Goal: Task Accomplishment & Management: Manage account settings

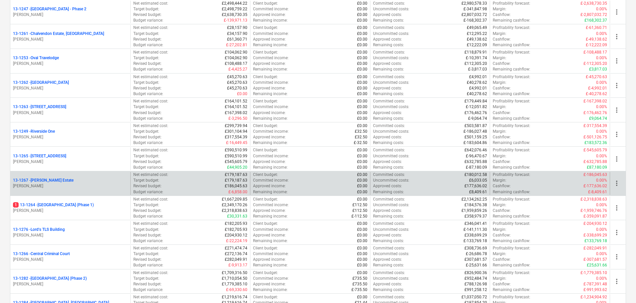
scroll to position [565, 0]
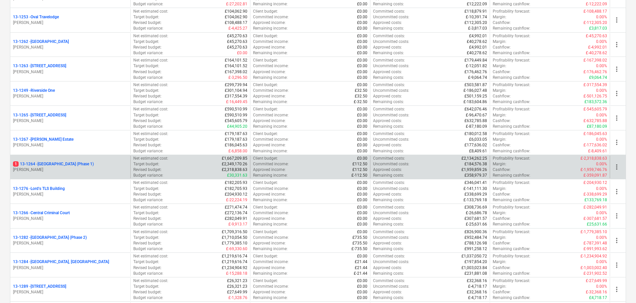
click at [84, 166] on p "1 13-1264 - [GEOGRAPHIC_DATA] (Phase 1)" at bounding box center [53, 164] width 81 height 6
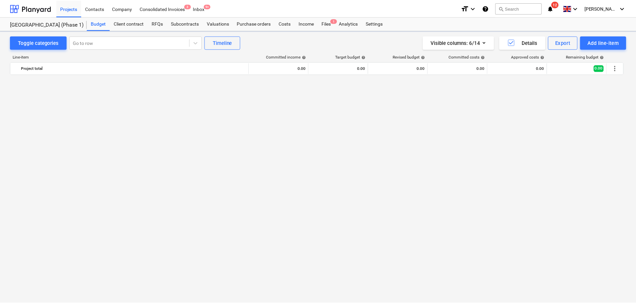
scroll to position [1174, 0]
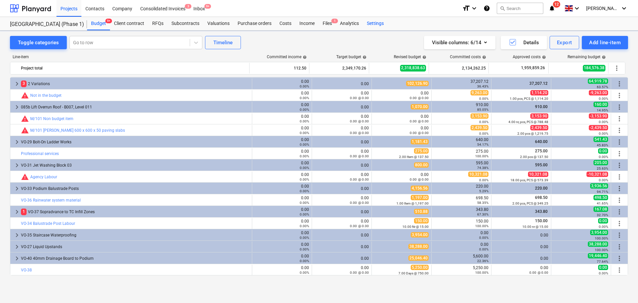
click at [380, 26] on div "Settings" at bounding box center [375, 23] width 25 height 13
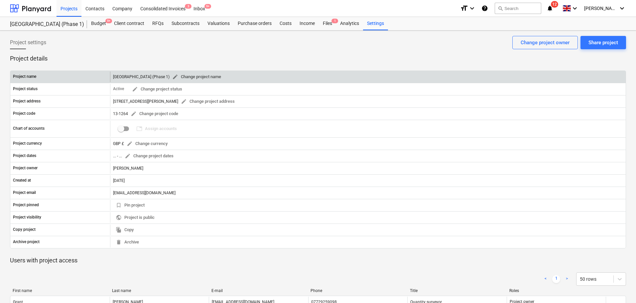
click at [178, 76] on span "edit" at bounding box center [175, 77] width 6 height 6
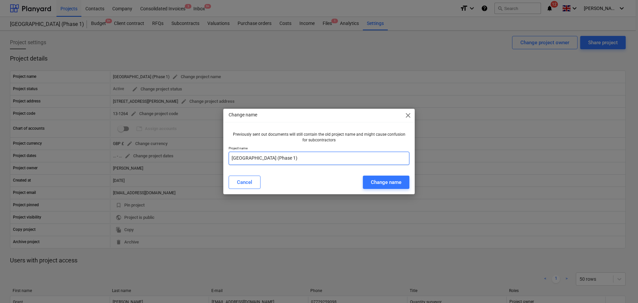
click at [251, 158] on input "[GEOGRAPHIC_DATA] (Phase 1)" at bounding box center [319, 158] width 181 height 13
drag, startPoint x: 251, startPoint y: 158, endPoint x: 398, endPoint y: 159, distance: 146.9
click at [398, 159] on input "[GEOGRAPHIC_DATA] (Phase 1)" at bounding box center [319, 158] width 181 height 13
type input "PWT Phase 1 - Blocks 02, 03 & 07"
click at [399, 178] on div "Change name" at bounding box center [386, 182] width 31 height 9
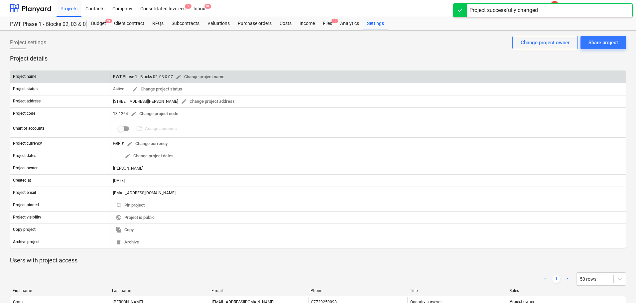
click at [114, 78] on div "PWT Phase 1 - Blocks 02, 03 & 07 edit Change project name" at bounding box center [170, 77] width 114 height 10
drag, startPoint x: 114, startPoint y: 78, endPoint x: 169, endPoint y: 78, distance: 55.8
click at [169, 78] on div "PWT Phase 1 - Blocks 02, 03 & 07 edit Change project name" at bounding box center [170, 77] width 114 height 10
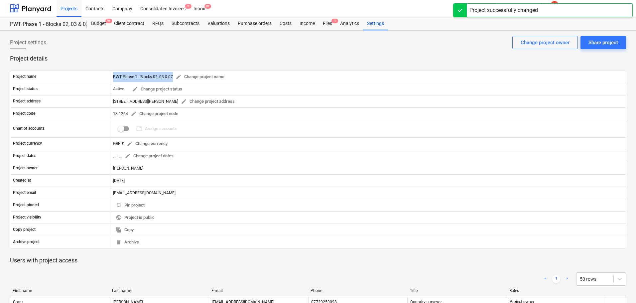
copy div "PWT Phase 1 - Blocks 02, 03 & 07"
click at [47, 11] on div at bounding box center [30, 8] width 41 height 17
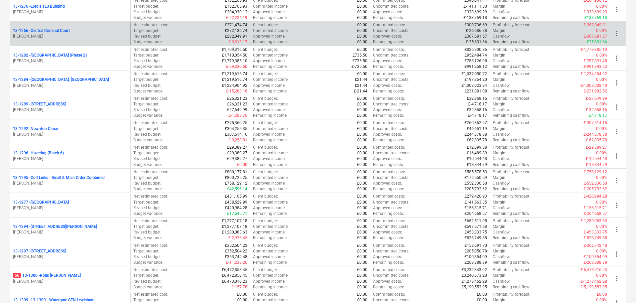
scroll to position [731, 0]
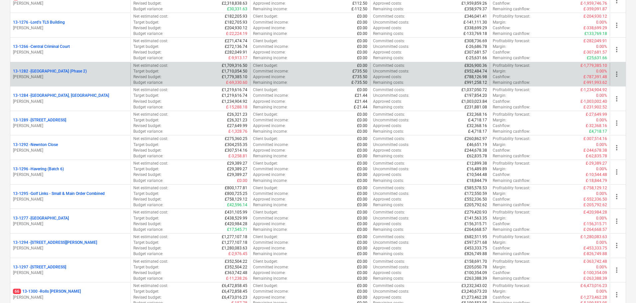
click at [87, 72] on p "13-1282 - [GEOGRAPHIC_DATA] (Phase 2)" at bounding box center [50, 71] width 74 height 6
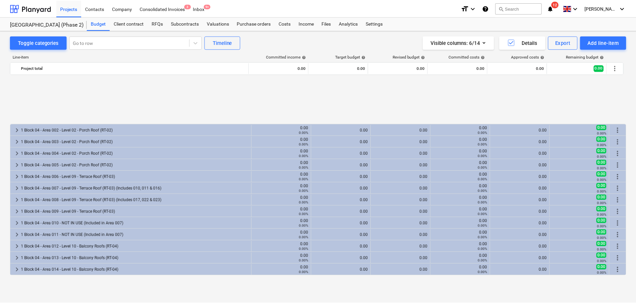
scroll to position [284, 0]
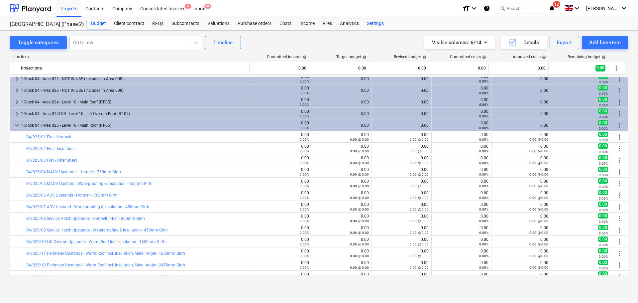
click at [371, 25] on div "Settings" at bounding box center [375, 23] width 25 height 13
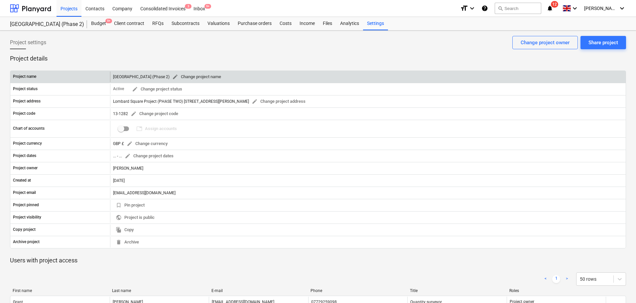
click at [178, 78] on span "edit" at bounding box center [175, 77] width 6 height 6
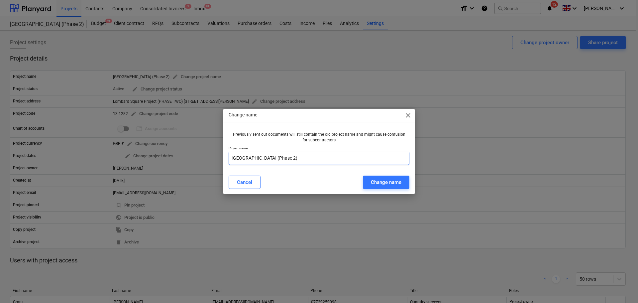
click at [295, 159] on input "[GEOGRAPHIC_DATA] (Phase 2)" at bounding box center [319, 158] width 181 height 13
paste input "WT Phase 1 - Blocks 02, 03 & 07"
click at [256, 160] on input "PWT Phase 1 - Blocks 02, 03 & 07" at bounding box center [319, 158] width 181 height 13
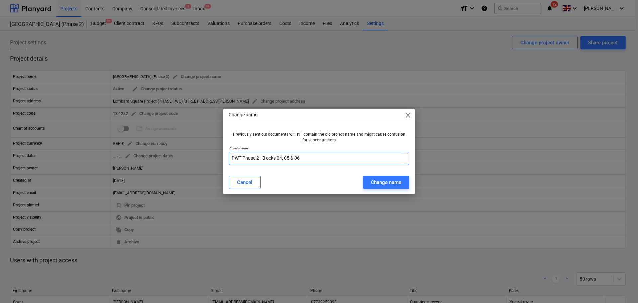
type input "PWT Phase 2 - Blocks 04, 05 & 06"
click at [370, 174] on div "Cancel Change name" at bounding box center [319, 182] width 189 height 19
click at [373, 179] on div "Change name" at bounding box center [386, 182] width 31 height 9
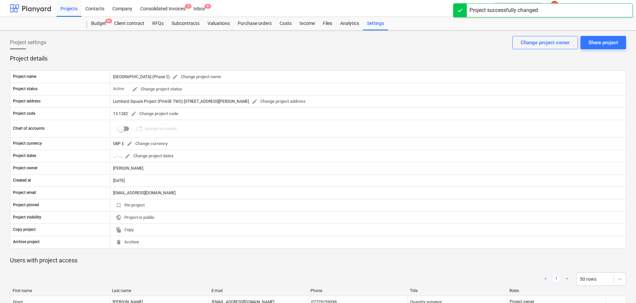
click at [42, 7] on div at bounding box center [30, 8] width 41 height 17
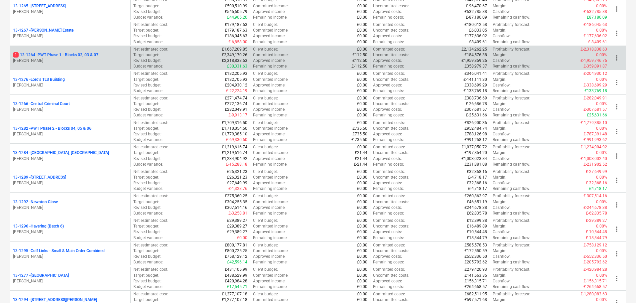
scroll to position [665, 0]
